Goal: Find specific page/section: Find specific page/section

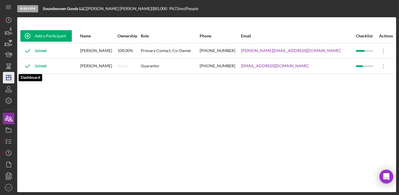
click at [8, 80] on icon "Icon/Dashboard" at bounding box center [8, 77] width 14 height 14
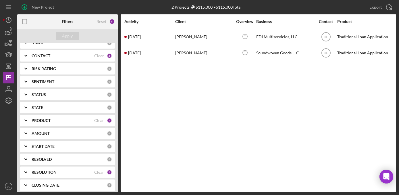
scroll to position [80, 0]
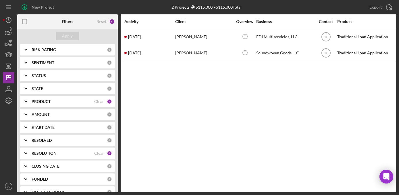
drag, startPoint x: 117, startPoint y: 127, endPoint x: 102, endPoint y: 206, distance: 80.7
click at [102, 194] on html "New Project 2 Projects $115,000 • $115,000 Total Export Icon/Export Filters Res…" at bounding box center [199, 97] width 399 height 195
click at [149, 98] on div "Activity Client Overview Business Contact Product Category Amount Started Icon/…" at bounding box center [258, 102] width 275 height 177
click at [63, 152] on div "RESOLUTION" at bounding box center [63, 153] width 63 height 5
click at [32, 180] on div "None" at bounding box center [67, 177] width 86 height 9
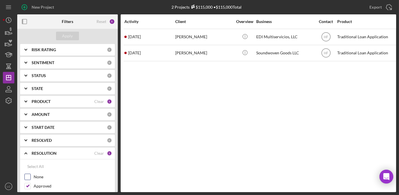
click at [28, 177] on input "None" at bounding box center [28, 177] width 6 height 6
checkbox input "true"
click at [67, 34] on div "Apply" at bounding box center [67, 36] width 11 height 9
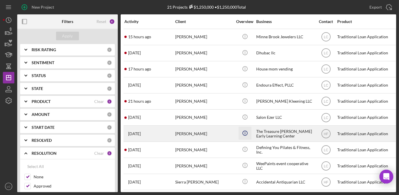
click at [238, 130] on icon "Icon/Info" at bounding box center [244, 133] width 13 height 13
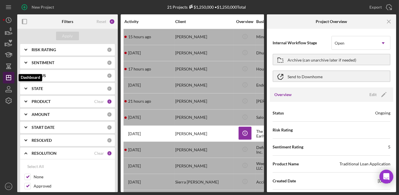
click at [9, 78] on icon "Icon/Dashboard" at bounding box center [8, 77] width 14 height 14
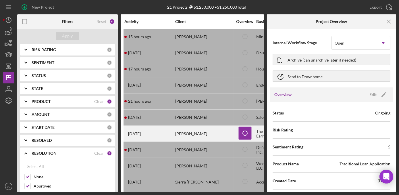
click at [150, 130] on div "[DATE] [PERSON_NAME]" at bounding box center [149, 133] width 50 height 15
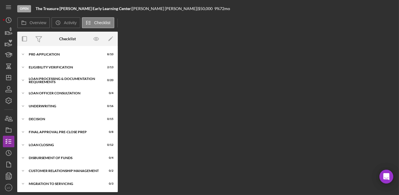
scroll to position [5, 0]
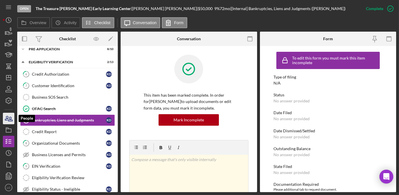
click at [8, 118] on icon "button" at bounding box center [8, 118] width 14 height 14
